Goal: Task Accomplishment & Management: Manage account settings

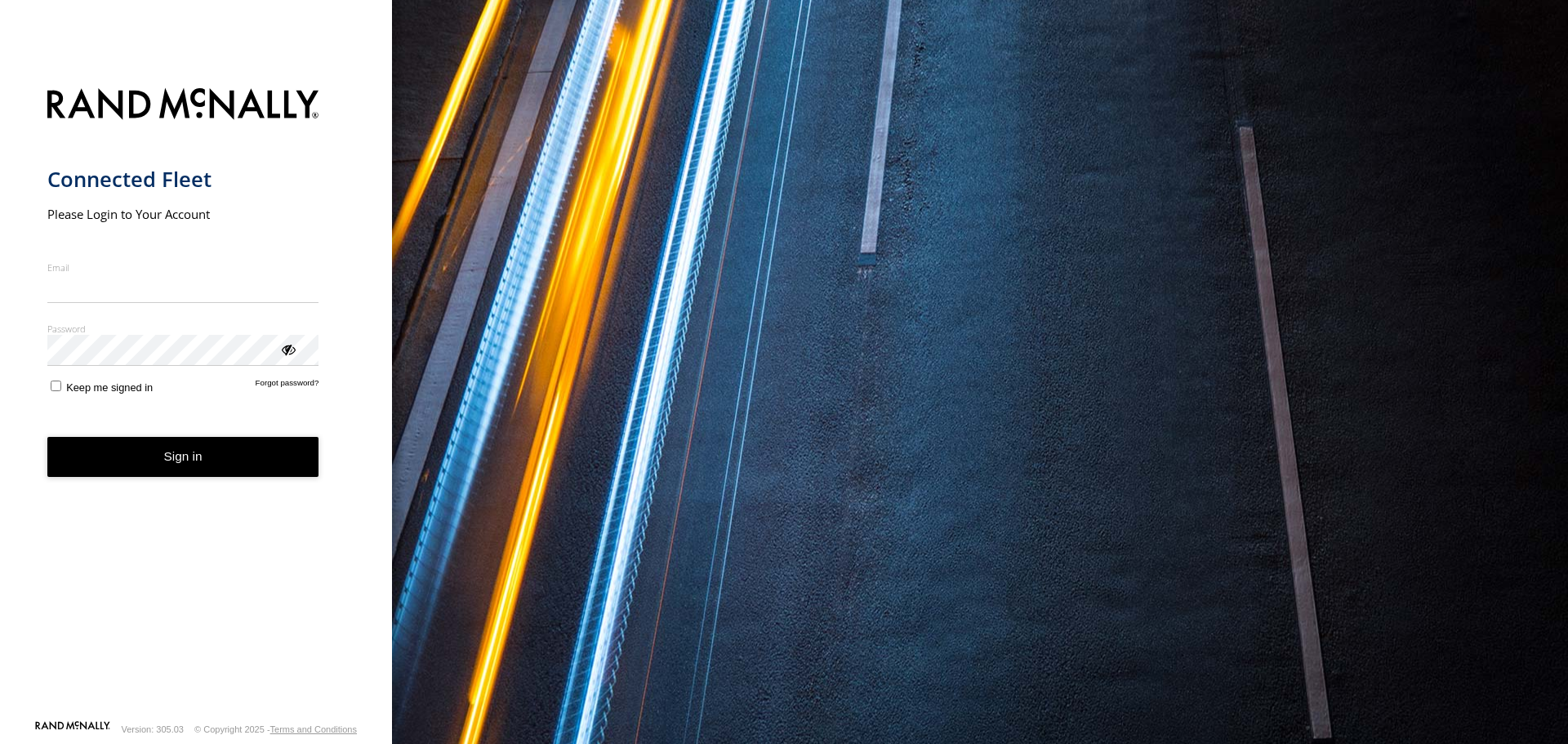
click at [142, 297] on input "Email" at bounding box center [183, 289] width 272 height 30
drag, startPoint x: 154, startPoint y: 247, endPoint x: 294, endPoint y: 217, distance: 143.2
click at [154, 247] on form "Connected Fleet Please Login to Your Account Email Enter a valid login email ad…" at bounding box center [196, 399] width 299 height 642
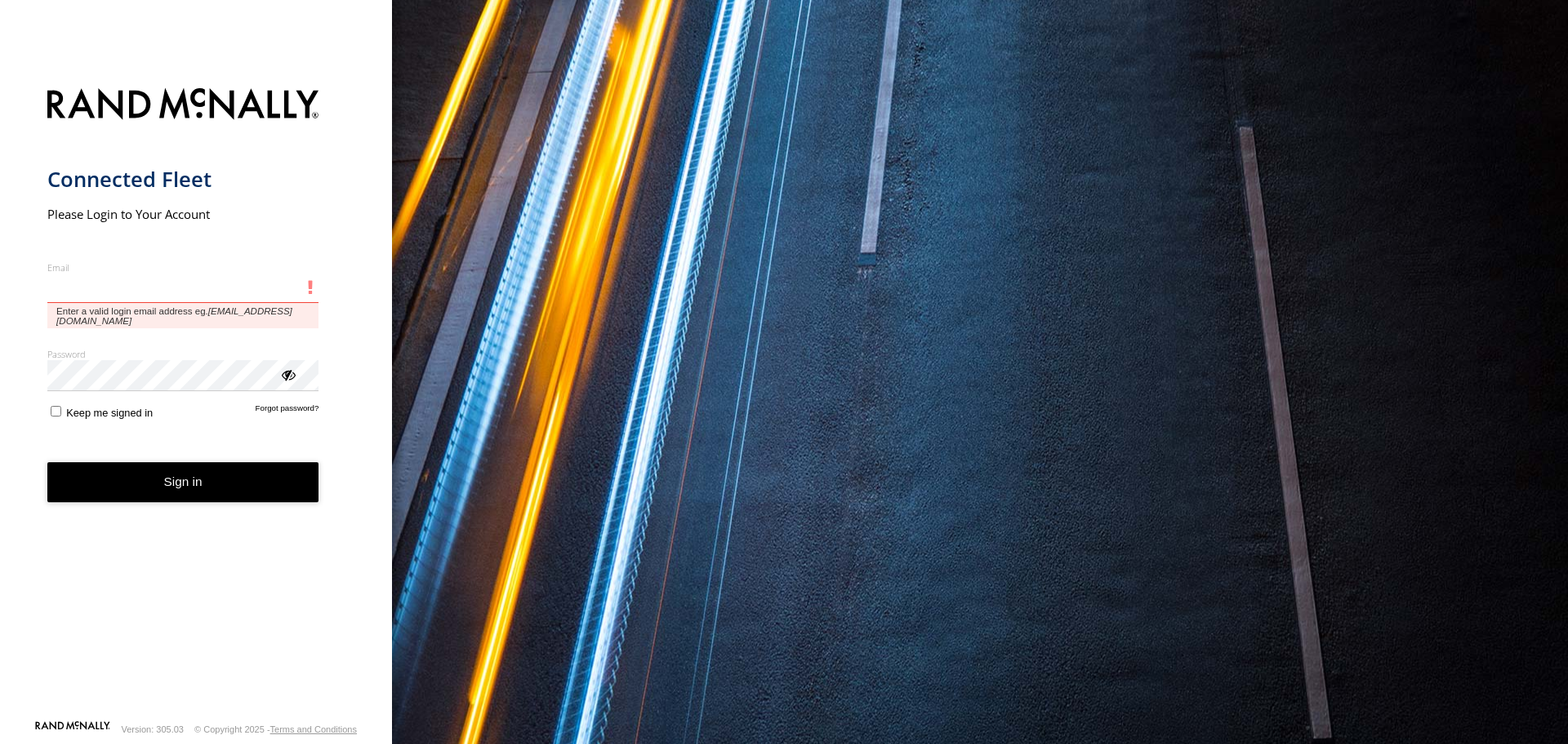
click at [238, 294] on input "Email" at bounding box center [183, 289] width 272 height 30
type input "**********"
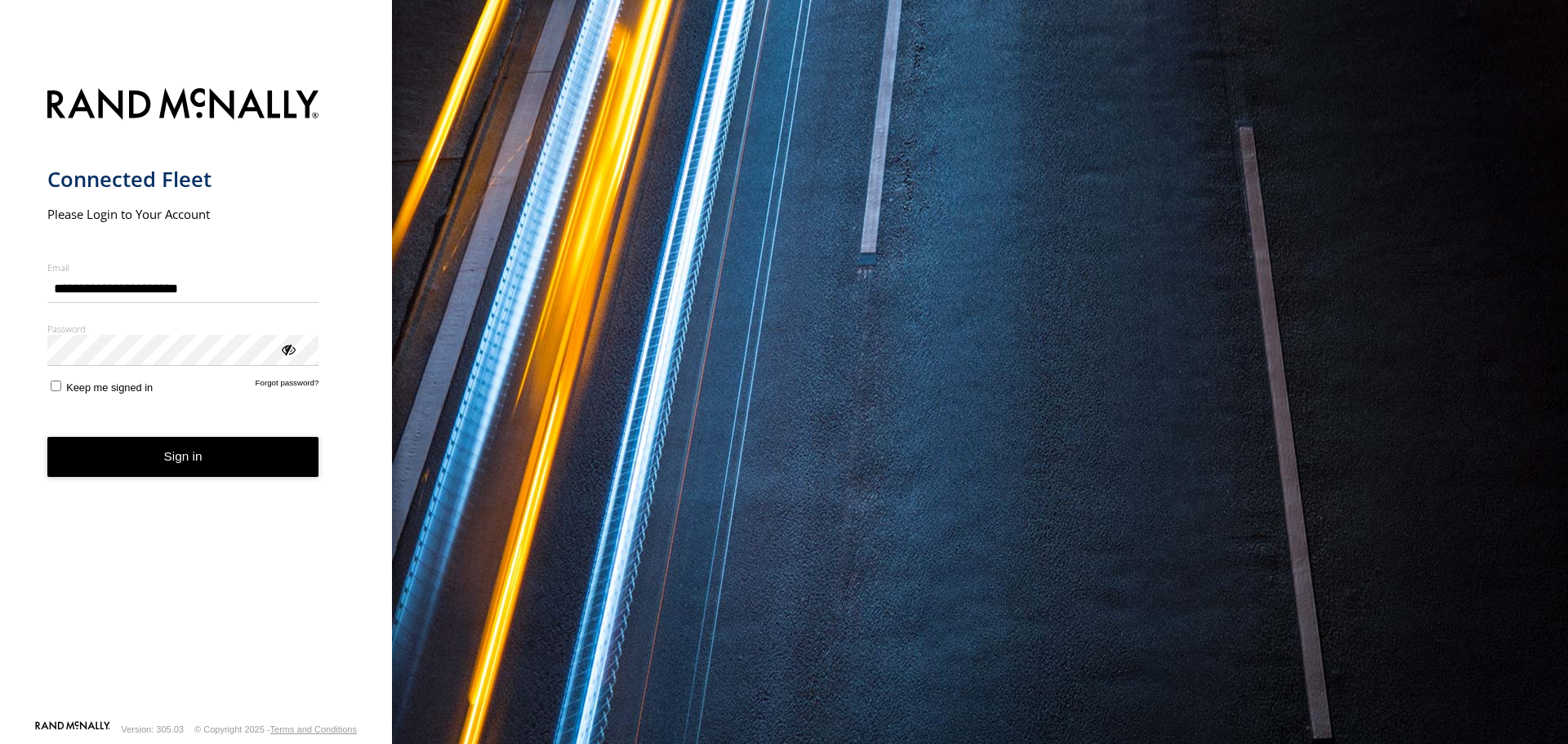
click at [292, 354] on div "ViewPassword" at bounding box center [287, 349] width 17 height 17
click at [153, 469] on button "Sign in" at bounding box center [183, 456] width 272 height 40
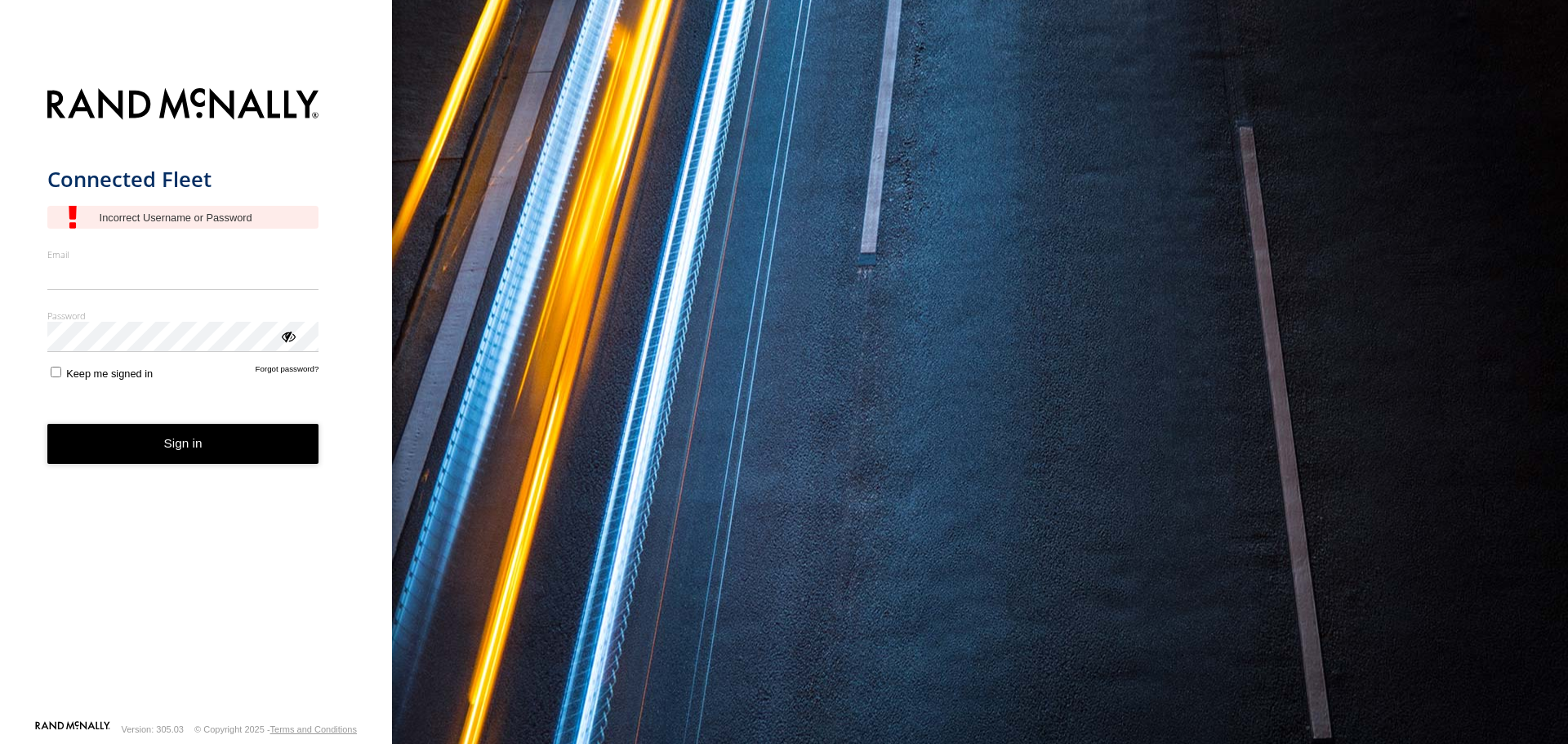
click at [136, 181] on h1 "Connected Fleet" at bounding box center [183, 178] width 272 height 27
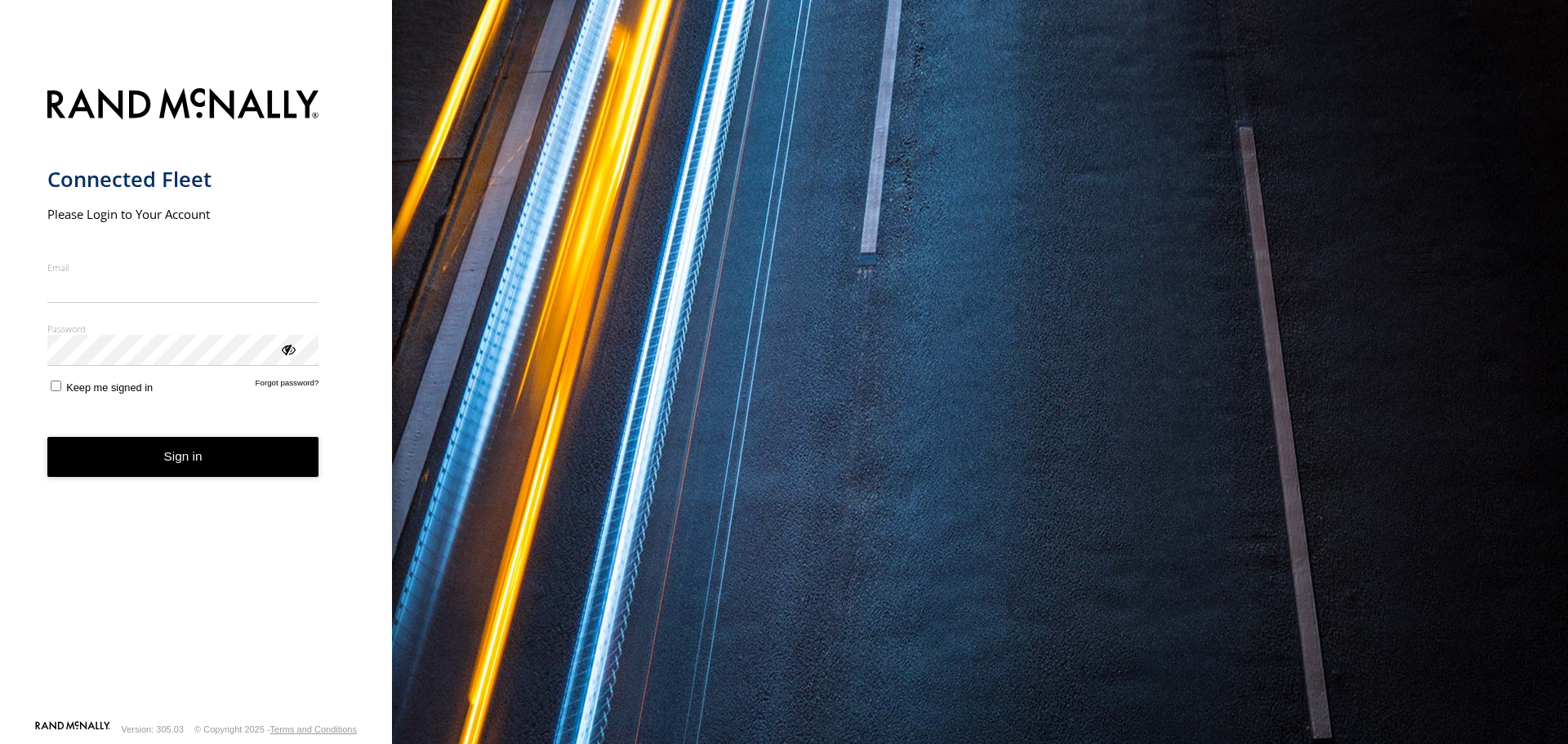
click at [208, 141] on form "Connected Fleet Please Login to Your Account Email Enter a valid login email ad…" at bounding box center [196, 399] width 299 height 642
click at [199, 185] on h1 "Connected Fleet" at bounding box center [183, 178] width 272 height 27
